Goal: Transaction & Acquisition: Purchase product/service

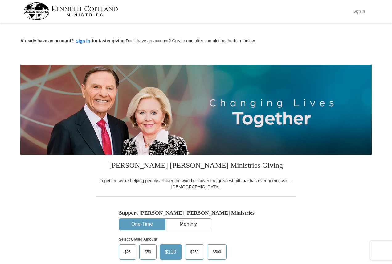
click at [360, 14] on button "Sign In" at bounding box center [359, 11] width 18 height 10
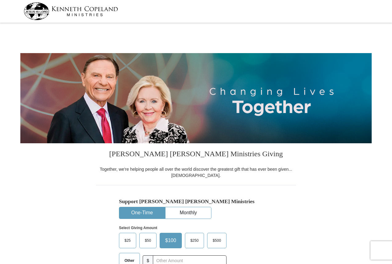
select select "PA"
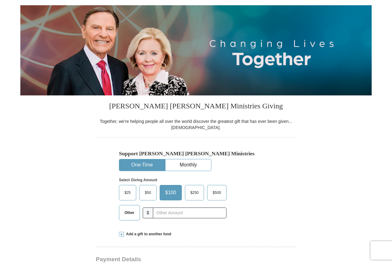
scroll to position [154, 0]
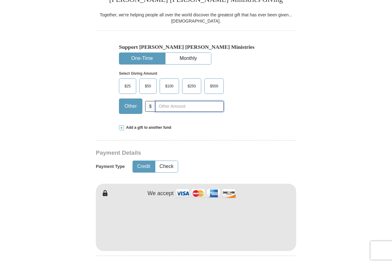
click at [184, 109] on input "text" at bounding box center [189, 106] width 68 height 11
type input "20"
click at [168, 166] on button "Check" at bounding box center [166, 166] width 23 height 11
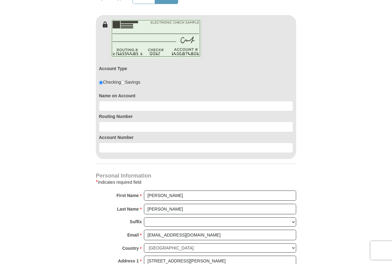
scroll to position [339, 0]
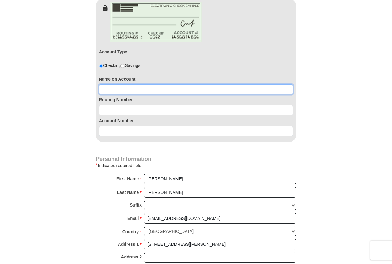
click at [170, 86] on input at bounding box center [196, 89] width 194 height 10
type input "[PERSON_NAME]"
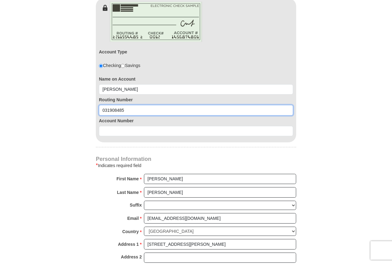
type input "031908485"
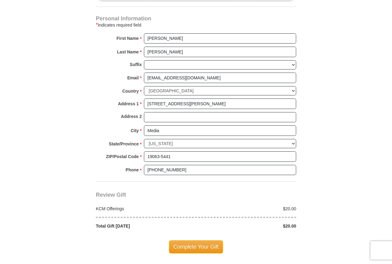
scroll to position [493, 0]
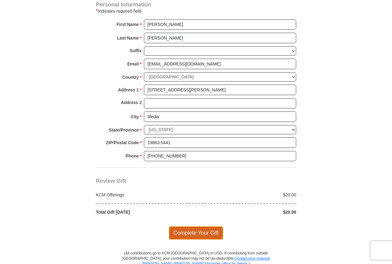
type input "0360154439"
click at [197, 236] on span "Complete Your Gift" at bounding box center [196, 232] width 55 height 13
